Goal: Task Accomplishment & Management: Use online tool/utility

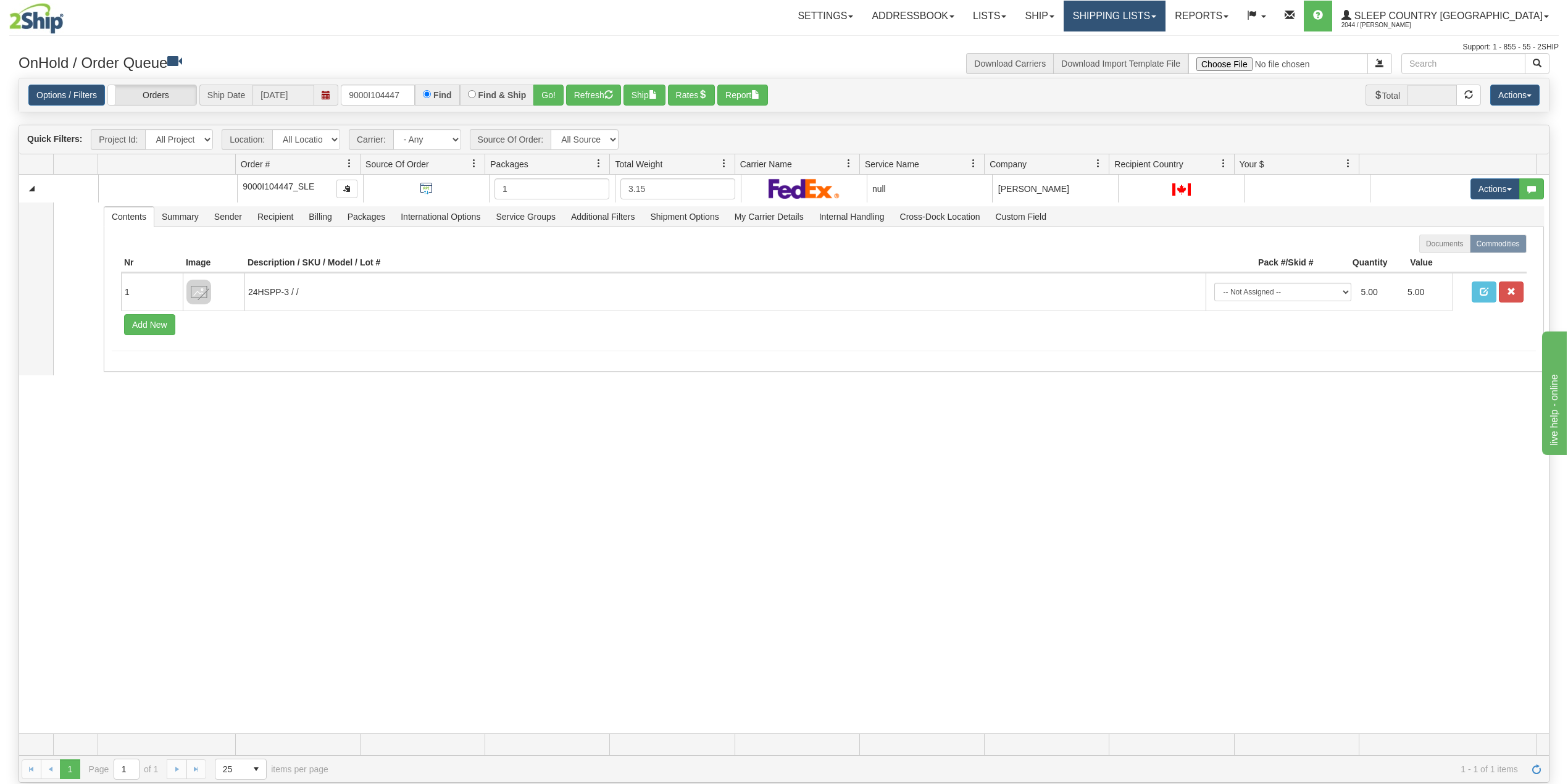
drag, startPoint x: 1200, startPoint y: 12, endPoint x: 1211, endPoint y: 12, distance: 11.0
click at [1165, 12] on link "Shipping lists" at bounding box center [1115, 16] width 102 height 31
click at [1238, 13] on link "Reports" at bounding box center [1201, 16] width 72 height 31
click at [1172, 41] on span "Standard" at bounding box center [1155, 43] width 36 height 10
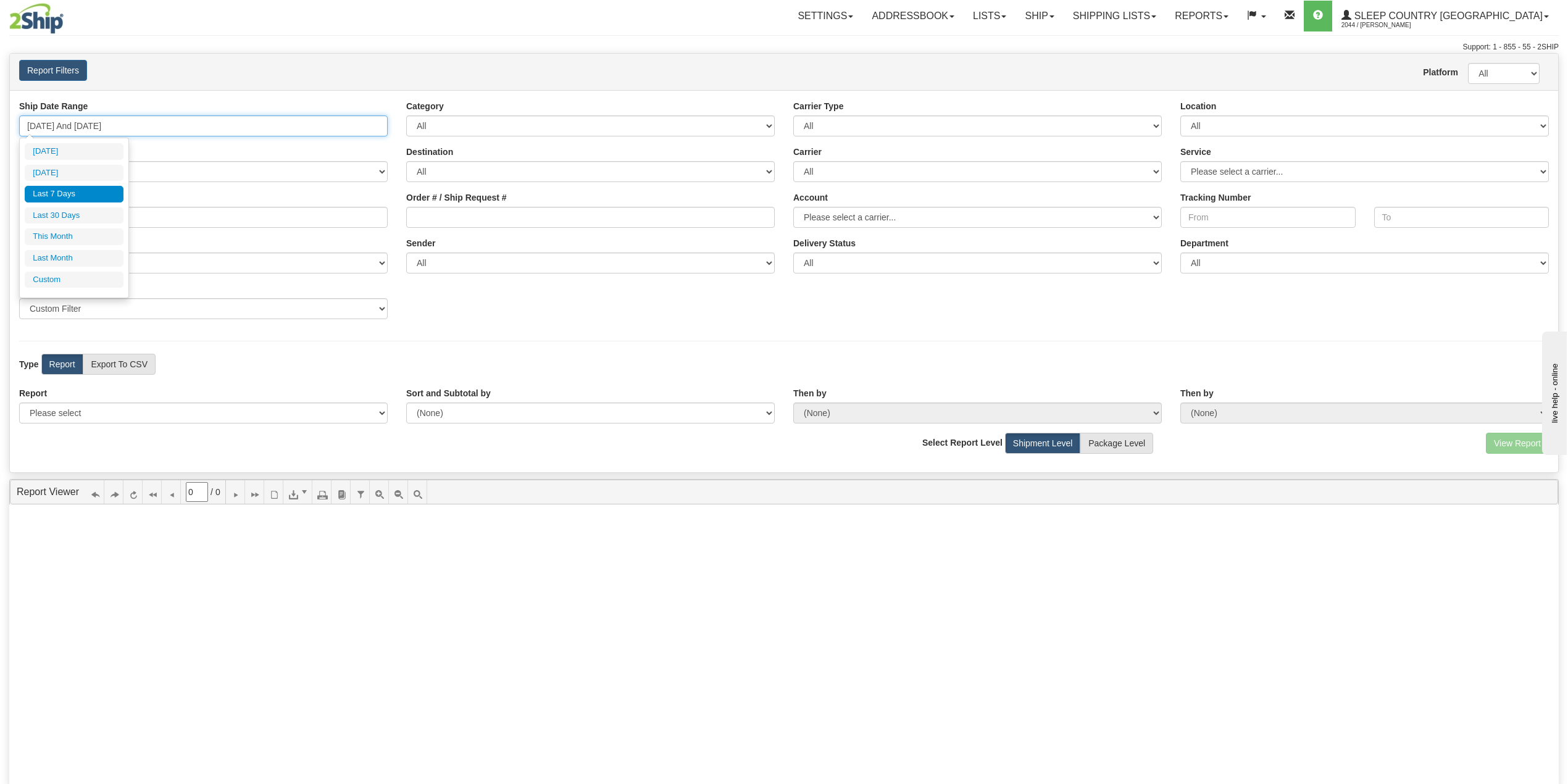
click at [139, 127] on input "09/25/2025 And 10/01/2025" at bounding box center [203, 127] width 369 height 21
click at [75, 222] on li "Last 30 Days" at bounding box center [74, 216] width 99 height 17
type input "09/02/2025 And 10/01/2025"
click at [97, 412] on select "Please select 1 Line Shipment Report Address Detail Basic Shipment Overview Can…" at bounding box center [203, 413] width 369 height 21
select select "Users\Imported Shipments.trdx"
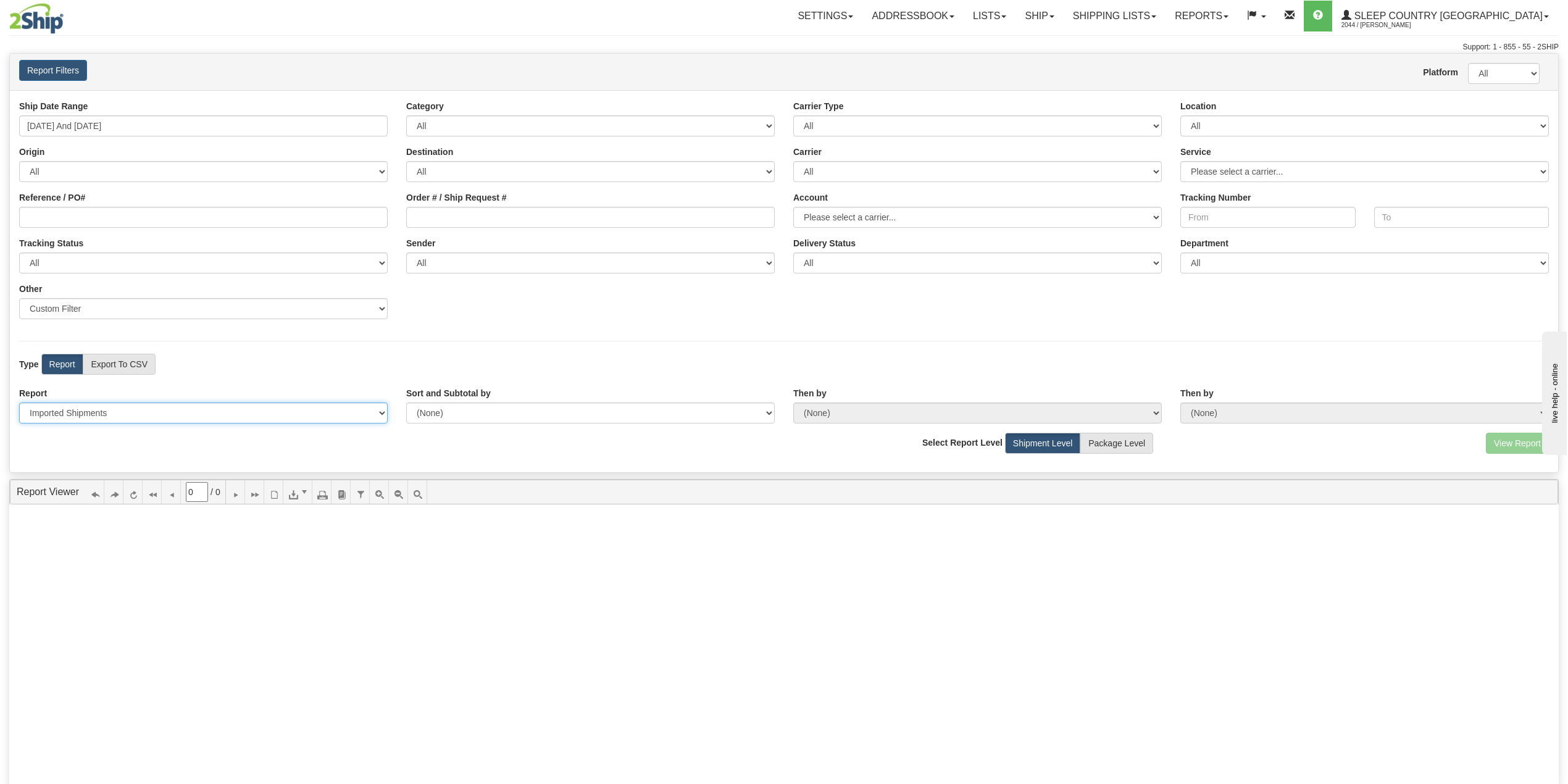
click at [19, 404] on select "Please select 1 Line Shipment Report Address Detail Basic Shipment Overview Can…" at bounding box center [203, 413] width 369 height 21
click at [1516, 440] on button "View Report" at bounding box center [1517, 444] width 63 height 21
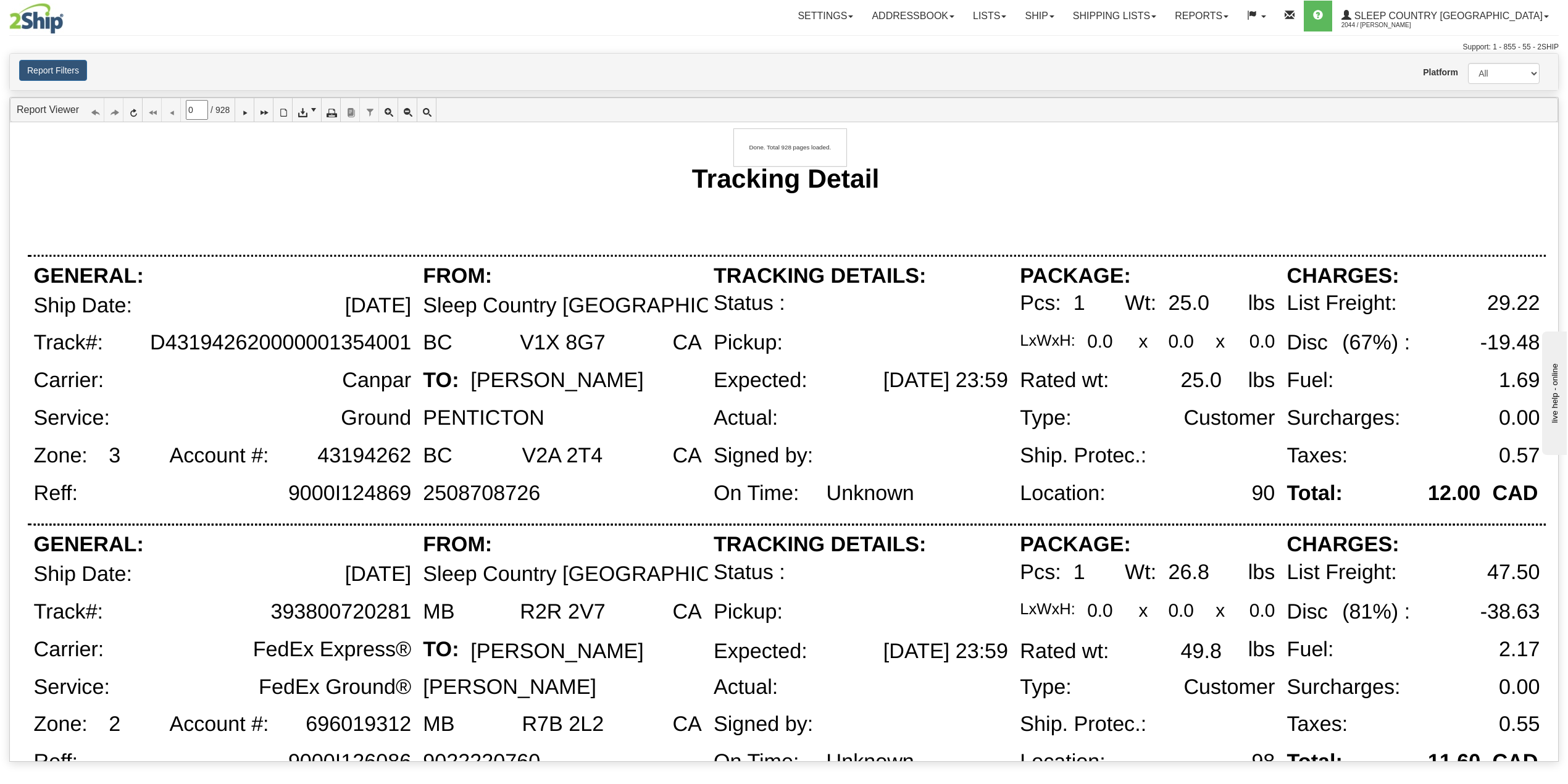
type input "1"
click at [306, 112] on icon at bounding box center [302, 110] width 9 height 9
click at [325, 144] on span "CSV (comma delimited)" at bounding box center [344, 148] width 92 height 12
